Goal: Navigation & Orientation: Find specific page/section

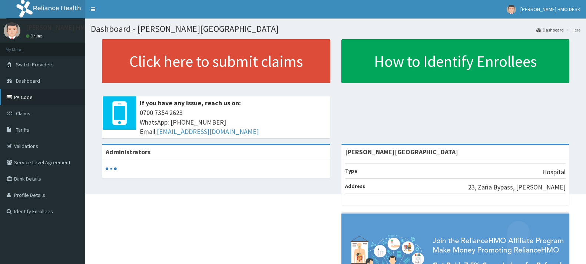
click at [30, 98] on link "PA Code" at bounding box center [42, 97] width 85 height 16
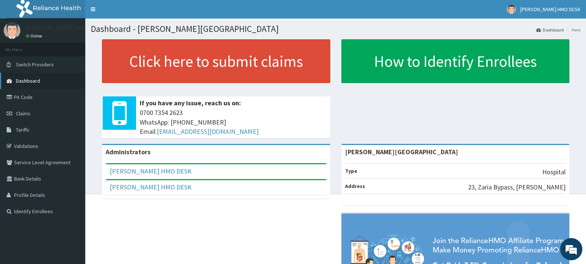
click at [32, 83] on span "Dashboard" at bounding box center [28, 81] width 24 height 7
click at [31, 80] on span "Dashboard" at bounding box center [28, 81] width 24 height 7
